Goal: Information Seeking & Learning: Learn about a topic

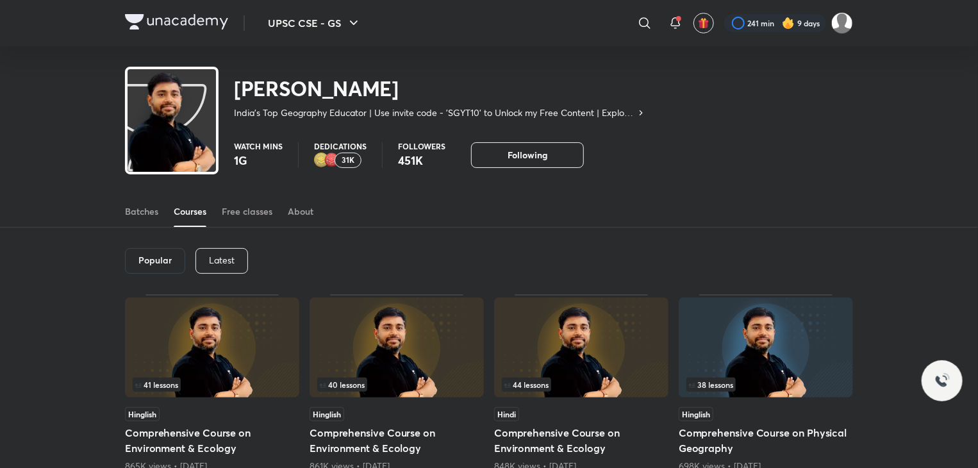
click at [230, 267] on div "Latest" at bounding box center [221, 261] width 53 height 26
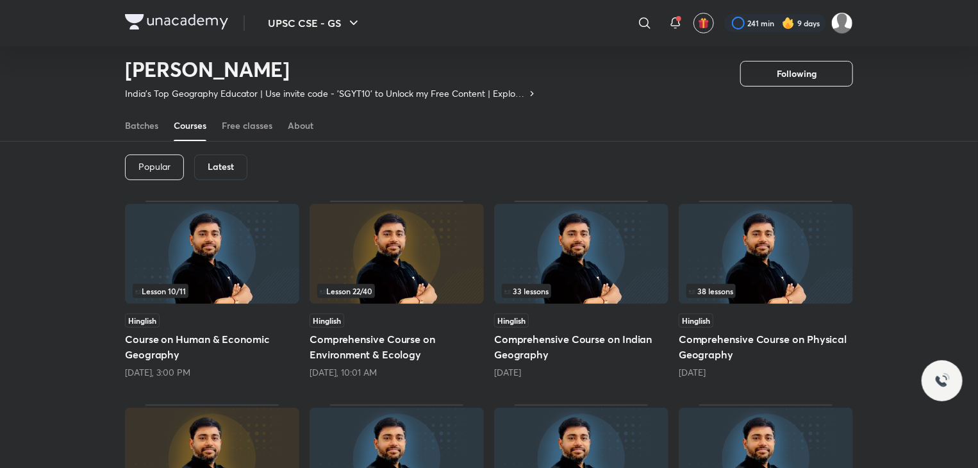
scroll to position [45, 0]
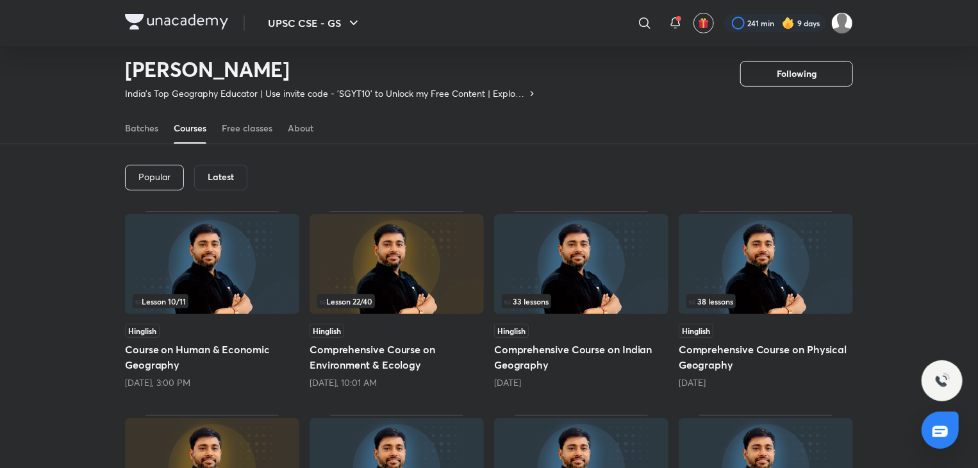
click at [578, 307] on div "33 lessons" at bounding box center [581, 301] width 159 height 14
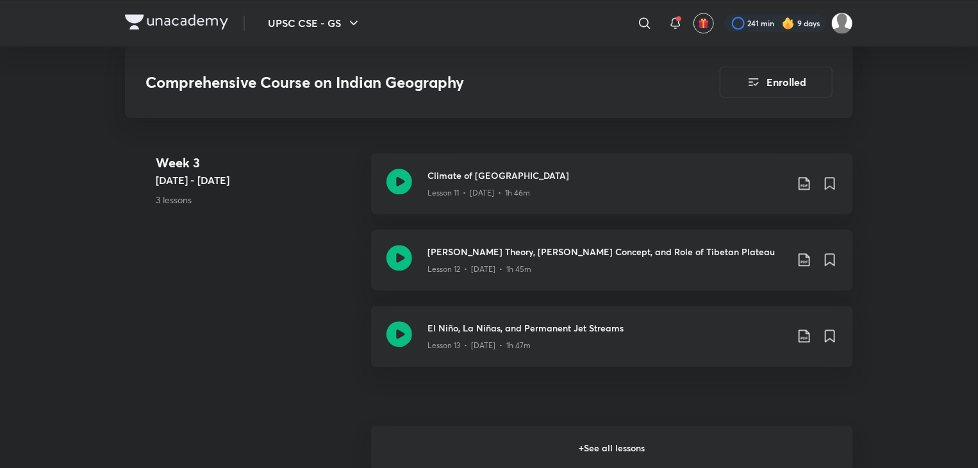
scroll to position [1525, 0]
click at [572, 436] on h6 "+ See all lessons" at bounding box center [612, 446] width 482 height 45
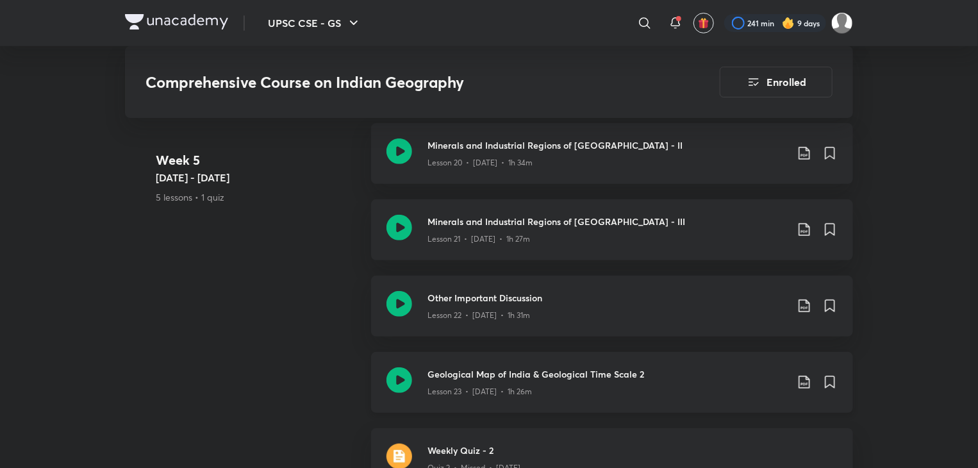
scroll to position [2606, 0]
click at [397, 292] on icon at bounding box center [399, 305] width 26 height 26
